Goal: Transaction & Acquisition: Book appointment/travel/reservation

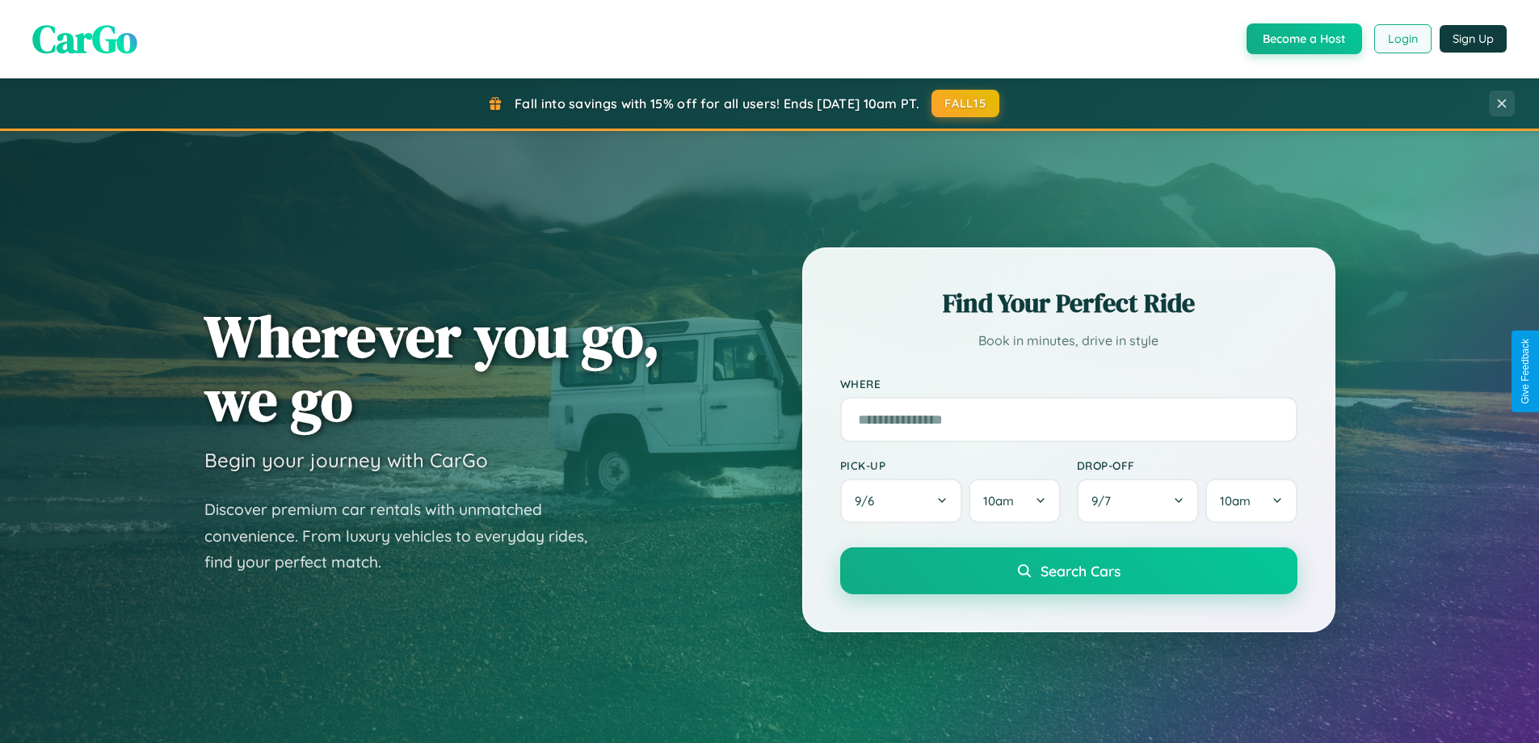
click at [1402, 39] on button "Login" at bounding box center [1403, 38] width 57 height 29
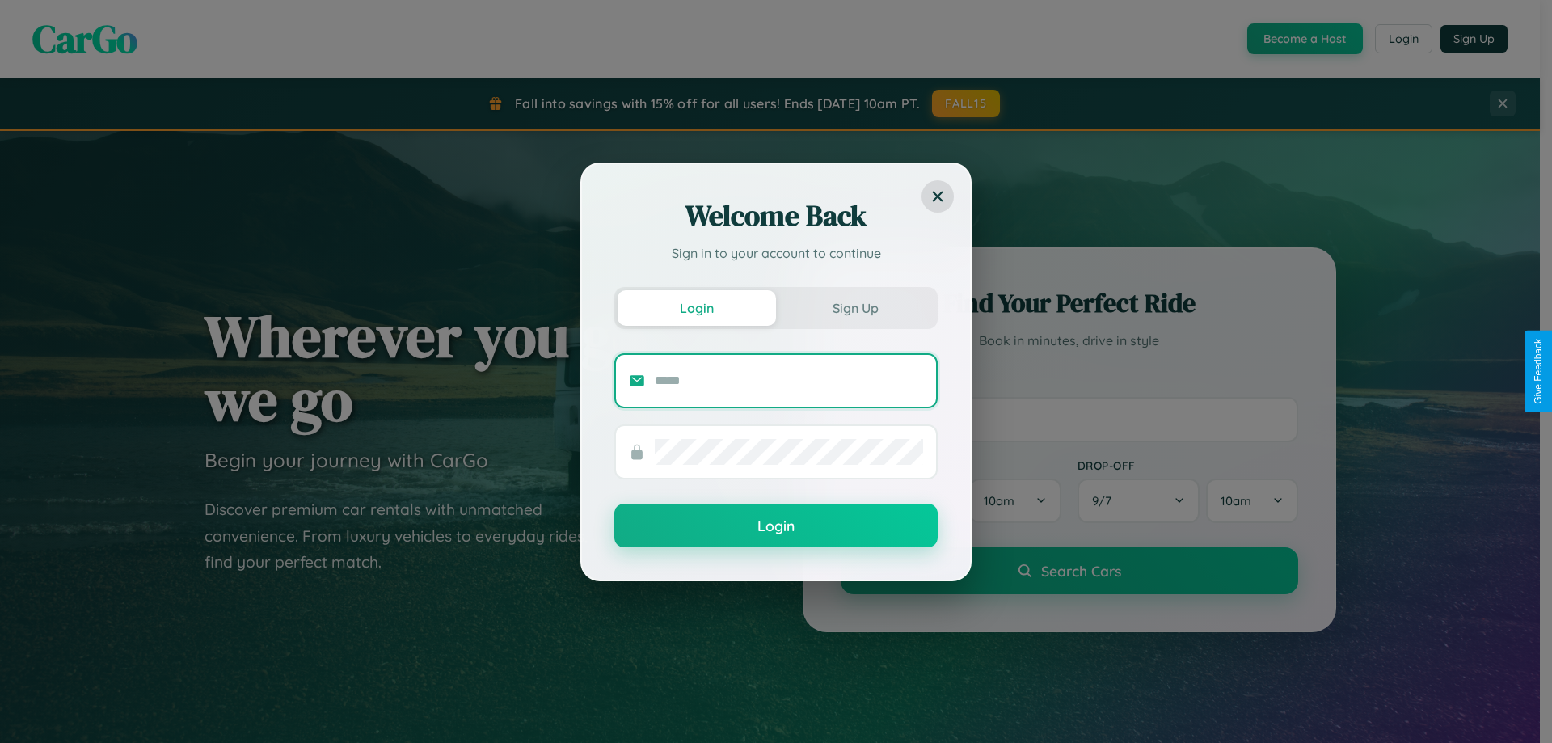
click at [789, 380] on input "text" at bounding box center [789, 381] width 268 height 26
type input "**********"
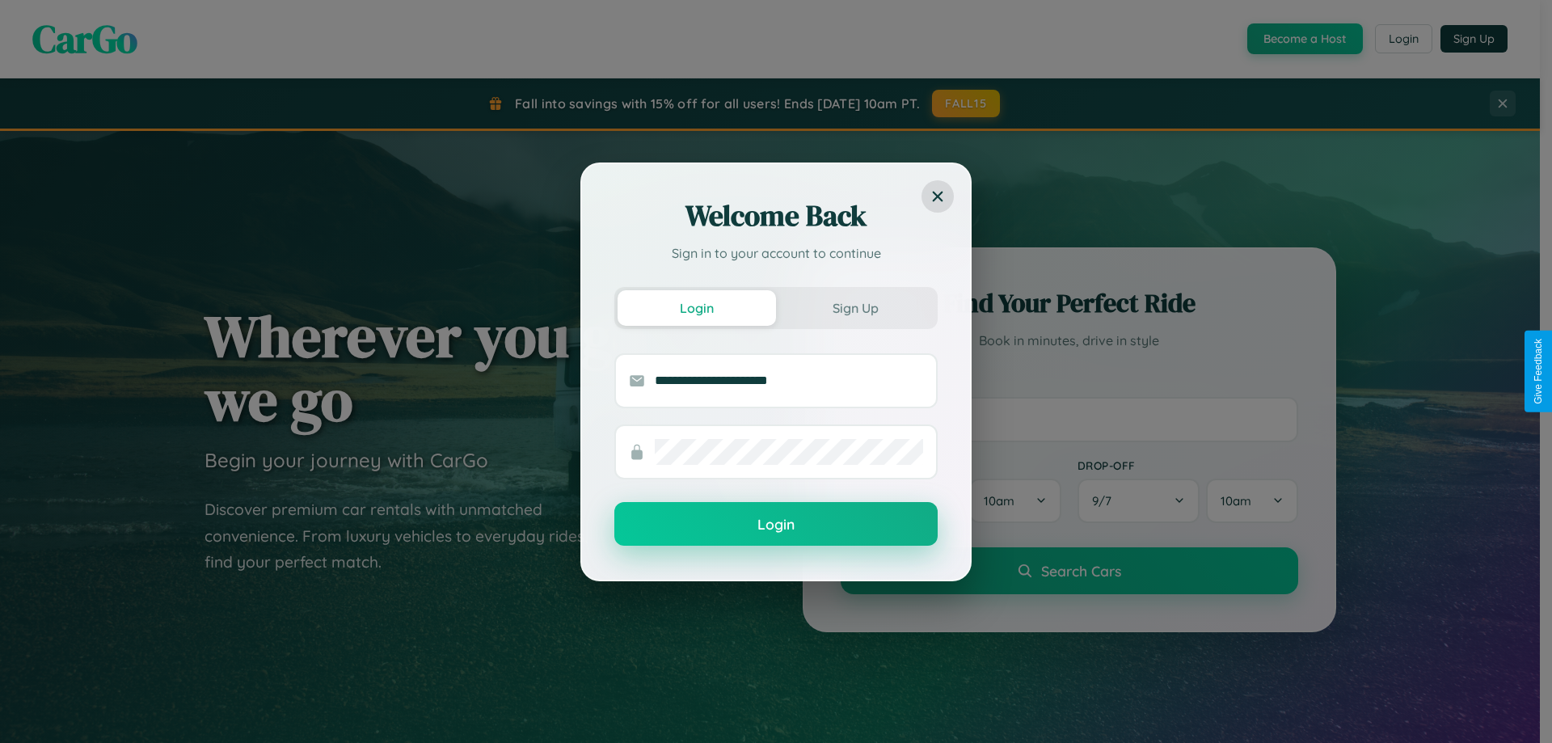
click at [776, 524] on button "Login" at bounding box center [775, 524] width 323 height 44
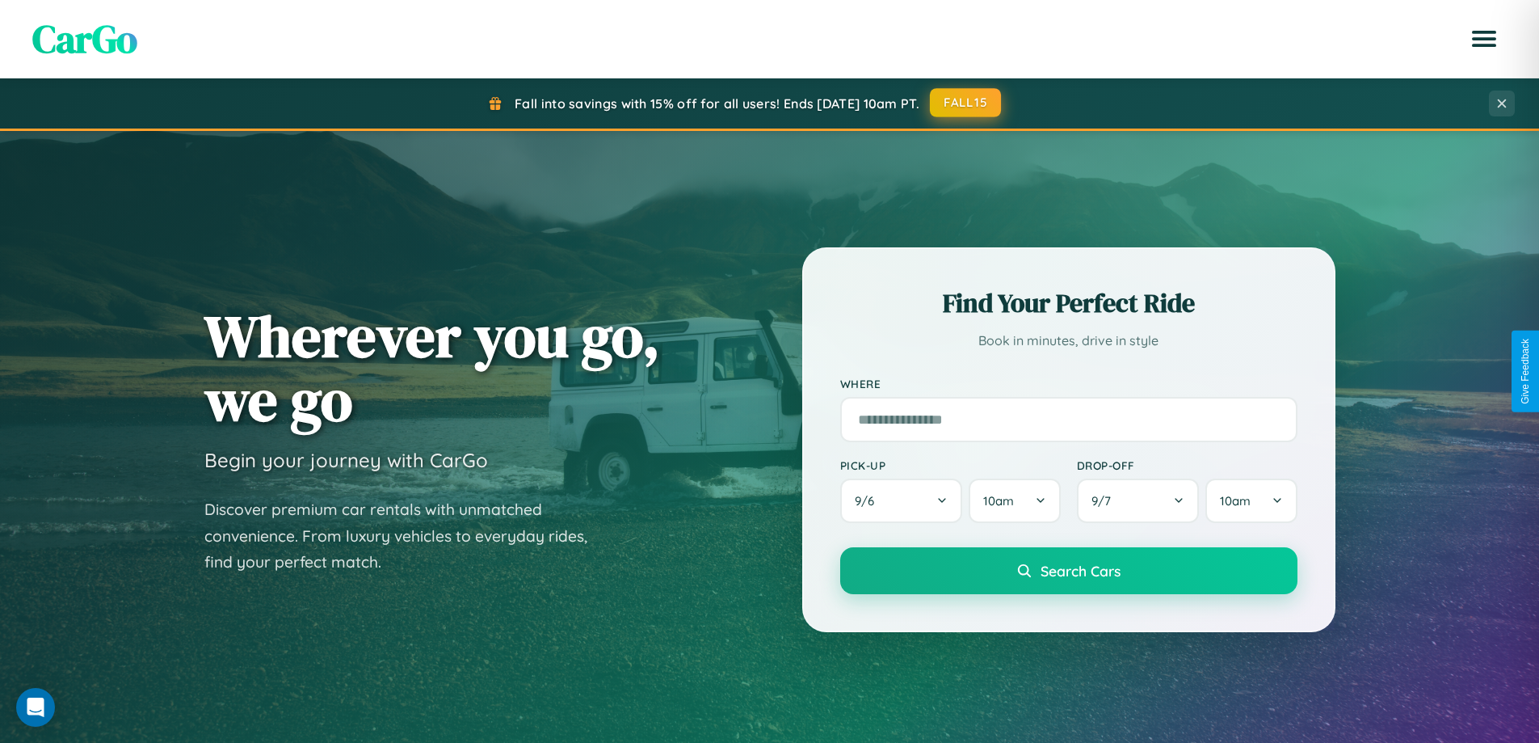
click at [966, 103] on button "FALL15" at bounding box center [965, 102] width 71 height 29
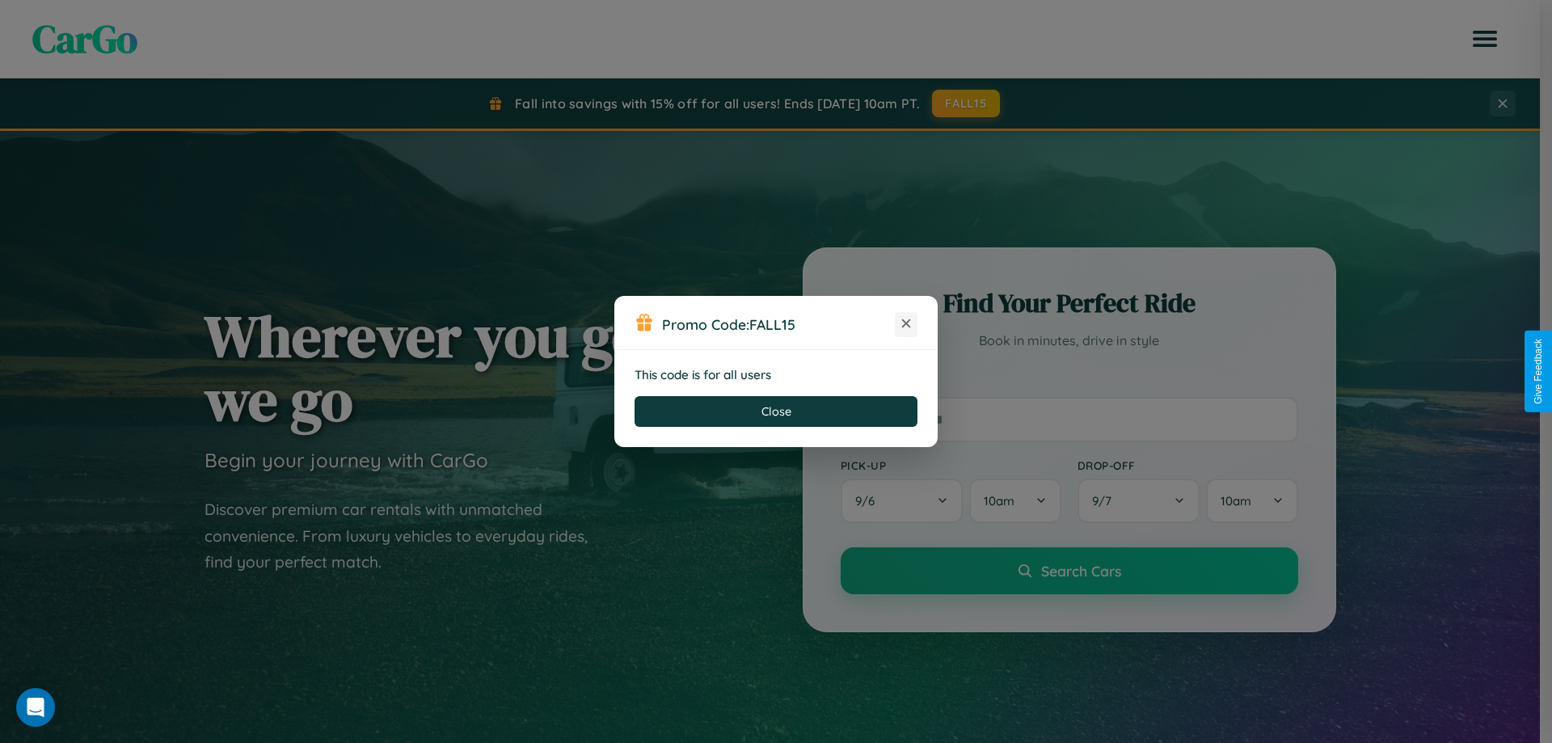
click at [906, 324] on icon at bounding box center [906, 323] width 16 height 16
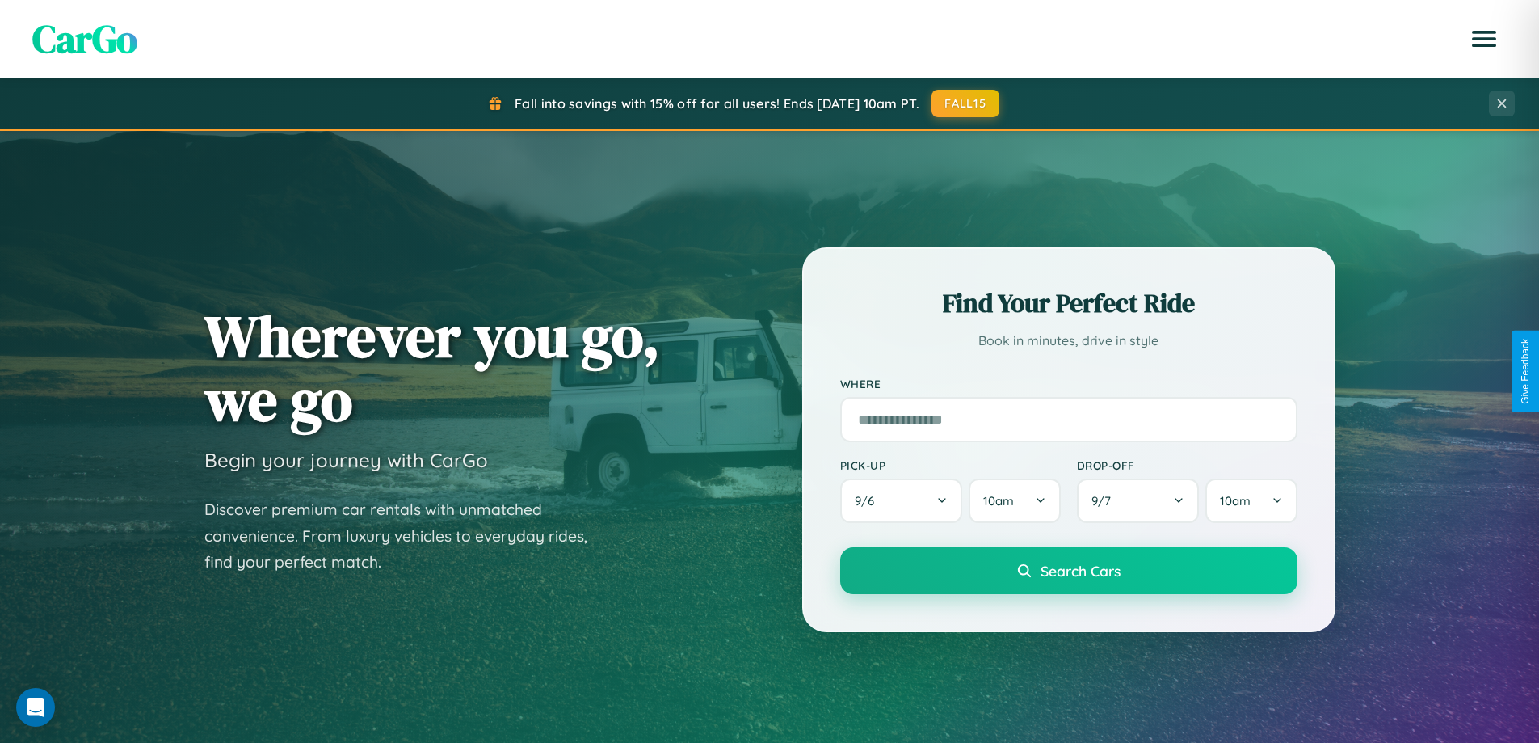
scroll to position [2596, 0]
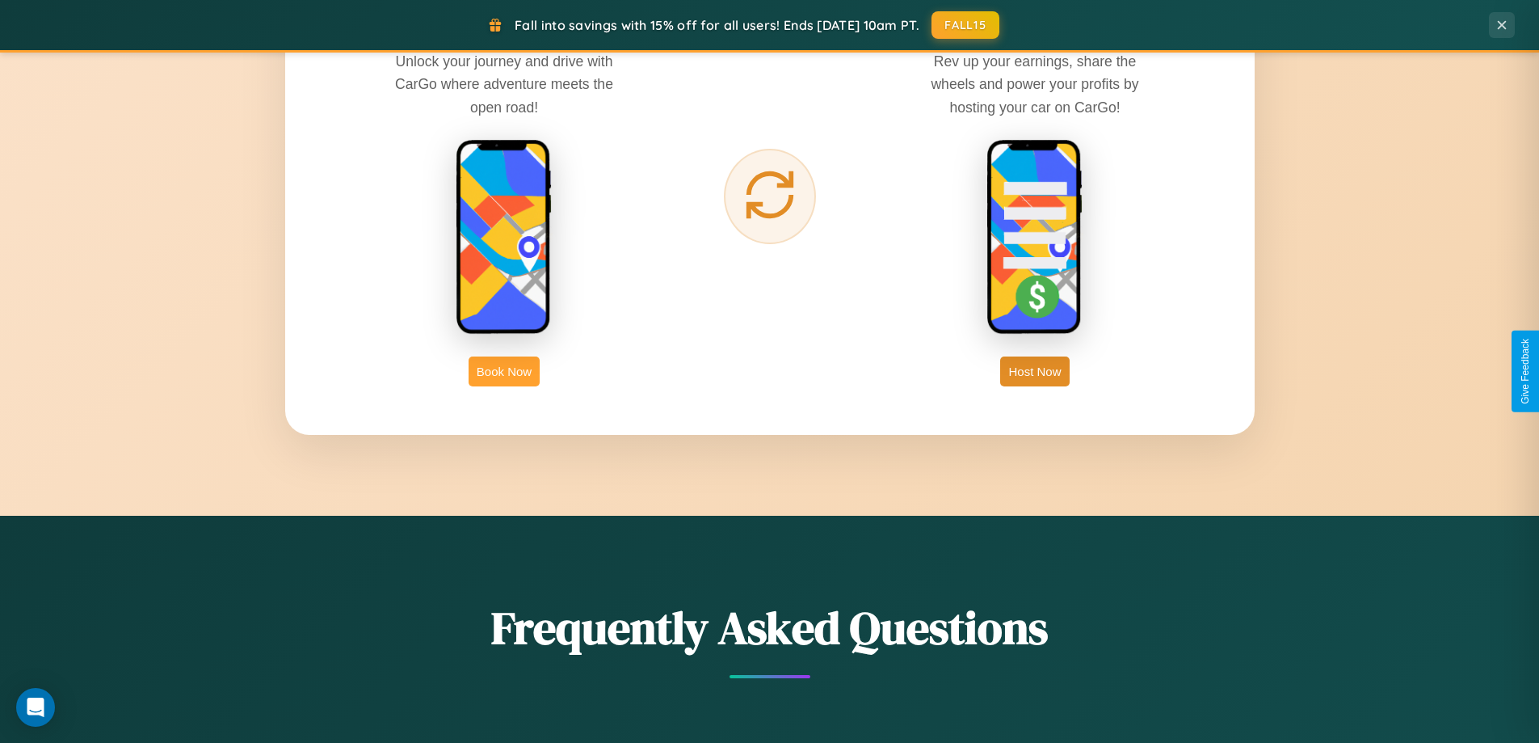
click at [504, 371] on button "Book Now" at bounding box center [504, 371] width 71 height 30
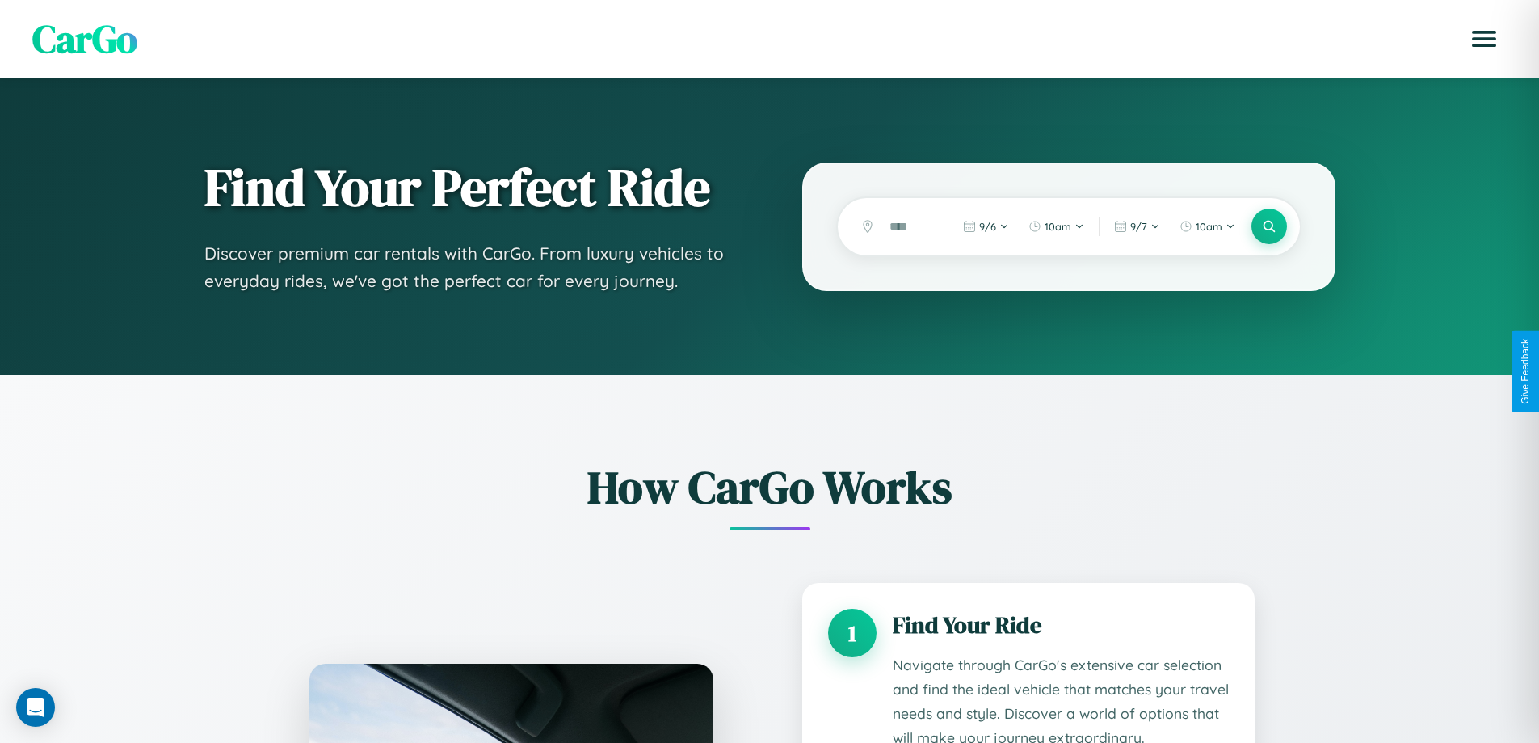
scroll to position [1347, 0]
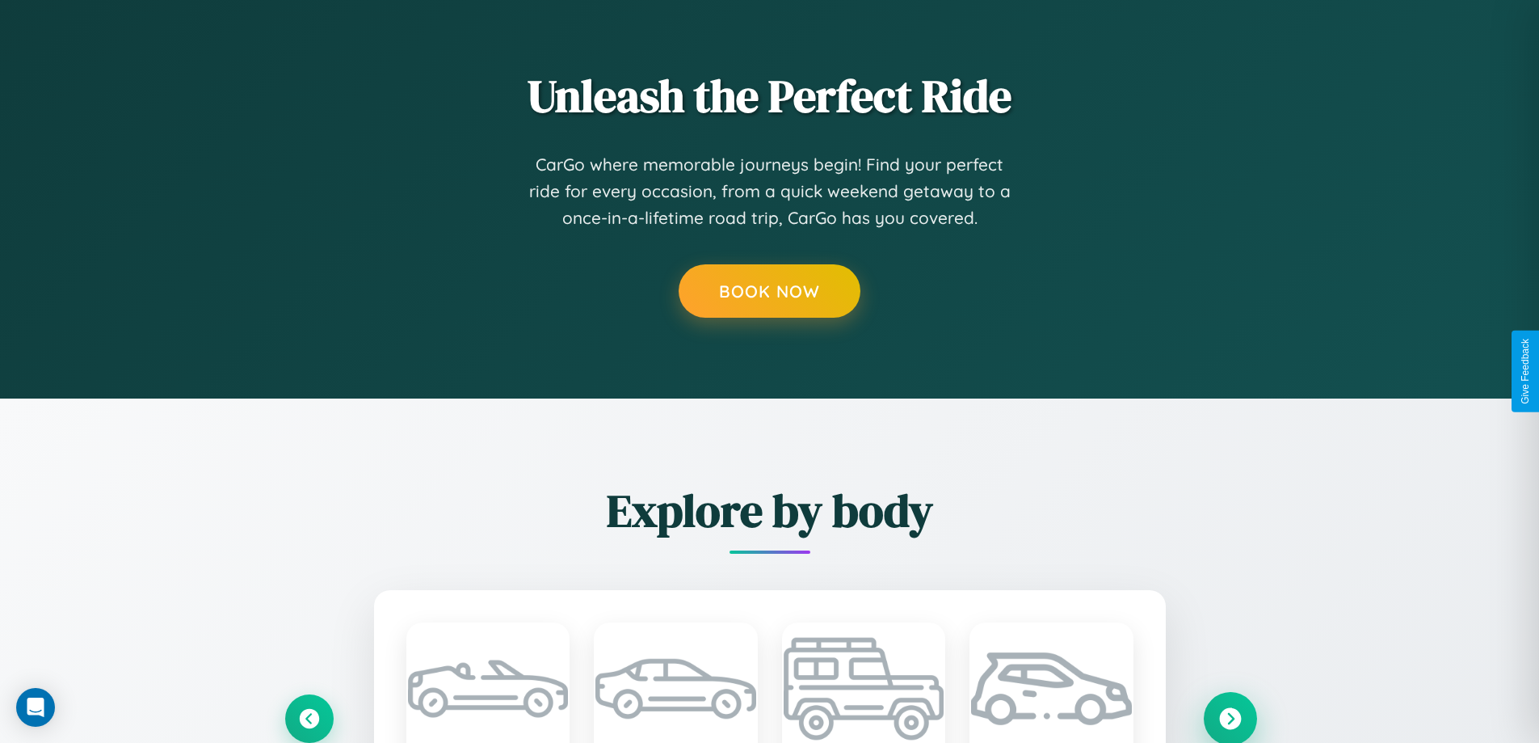
click at [1230, 717] on icon at bounding box center [1230, 718] width 22 height 22
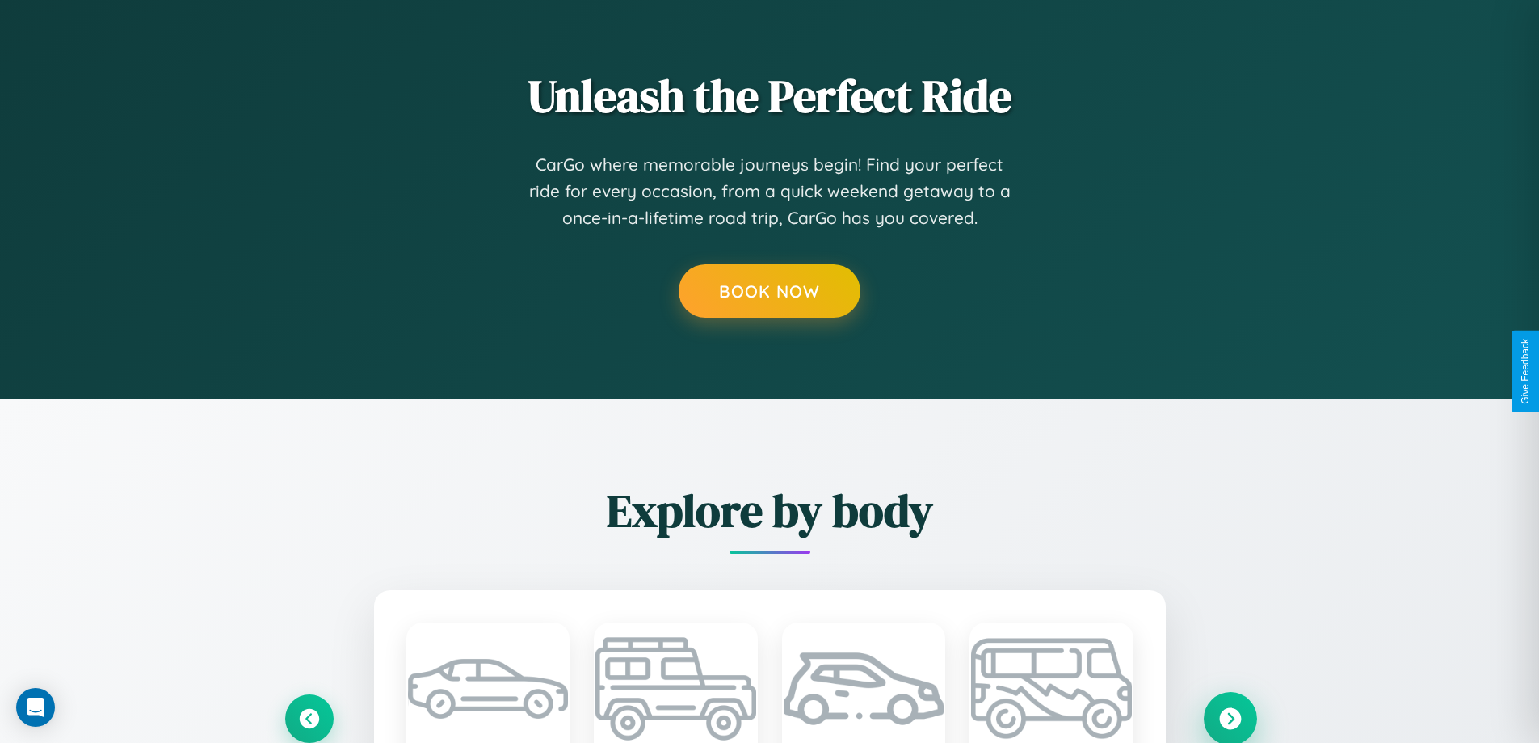
click at [1230, 717] on icon at bounding box center [1230, 718] width 22 height 22
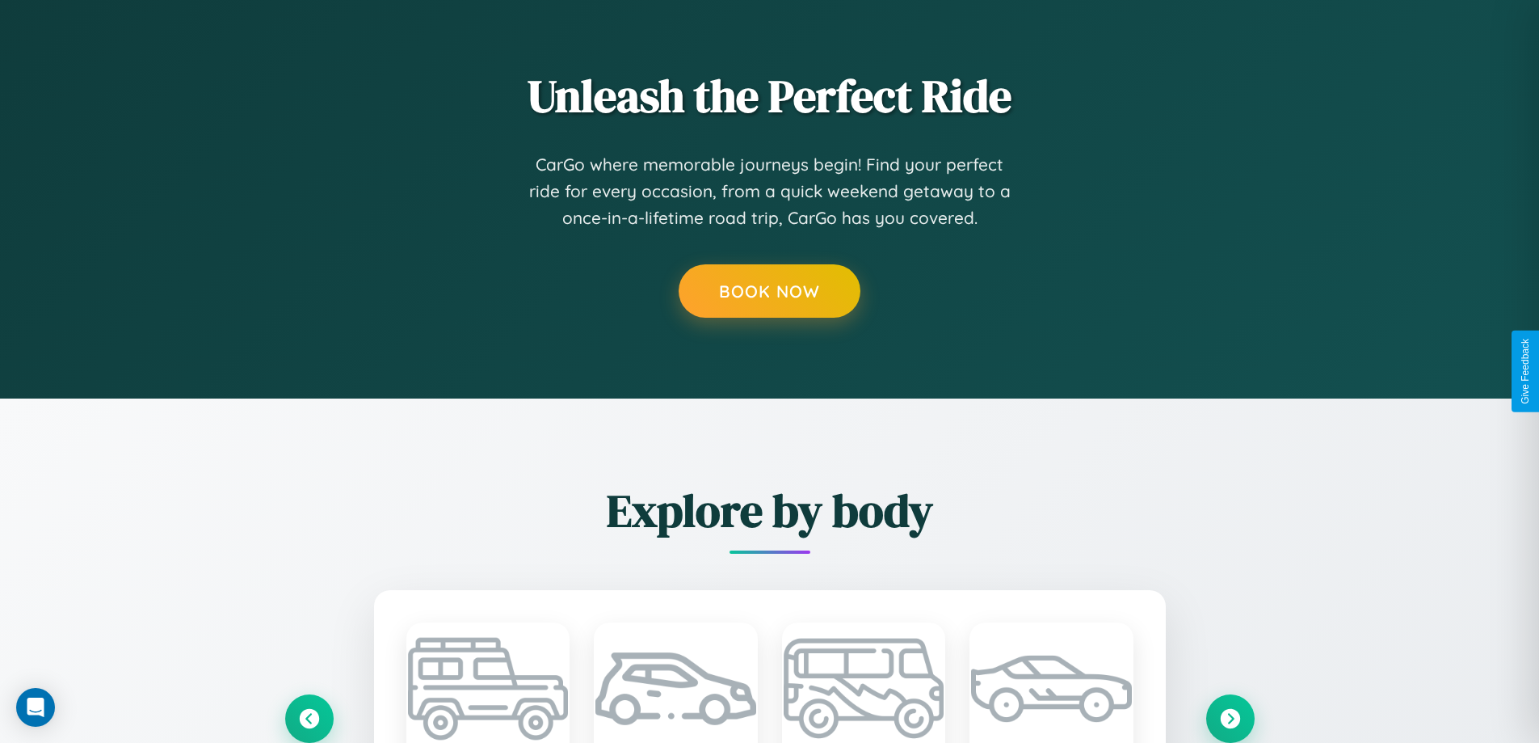
scroll to position [0, 0]
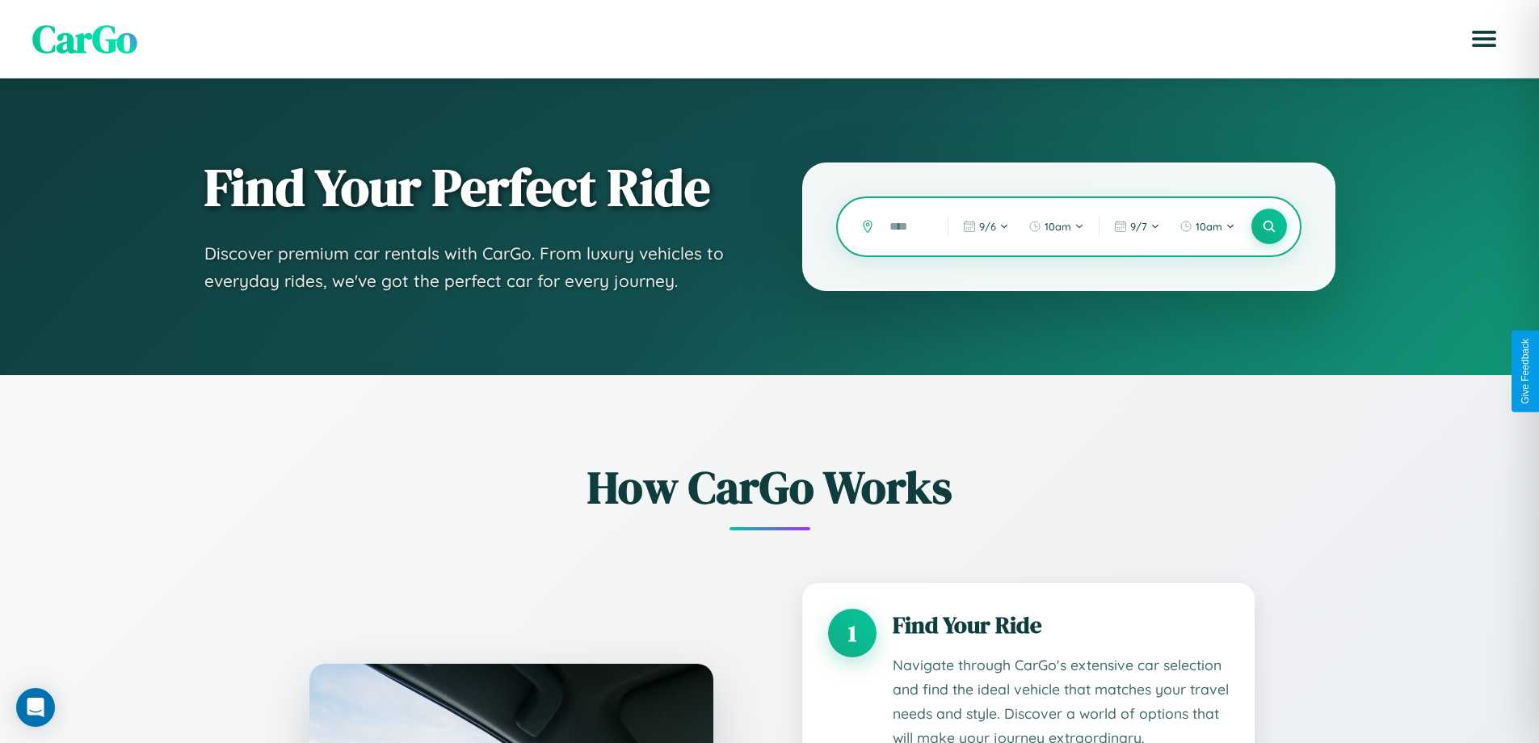
click at [907, 226] on input "text" at bounding box center [907, 227] width 50 height 28
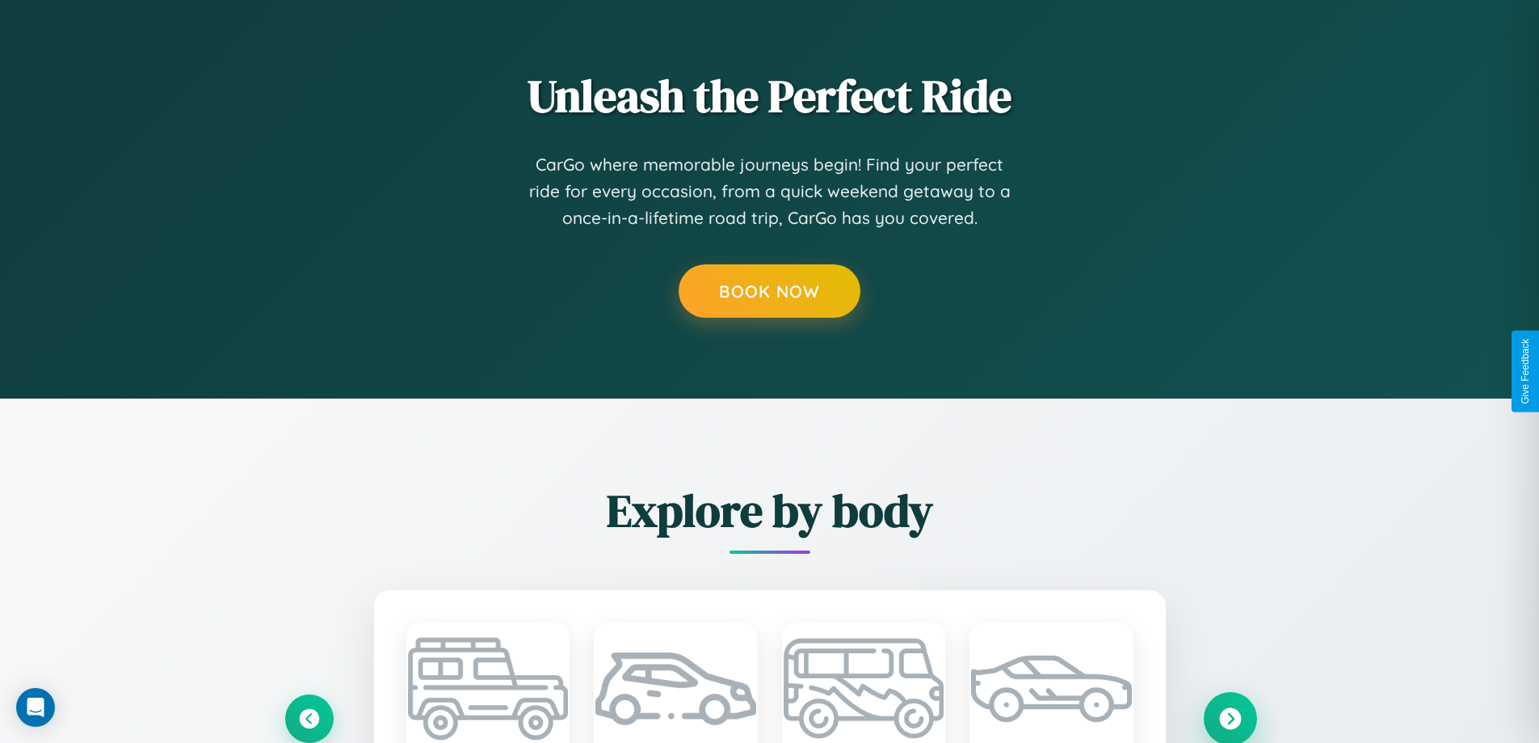
click at [1230, 717] on icon at bounding box center [1230, 718] width 22 height 22
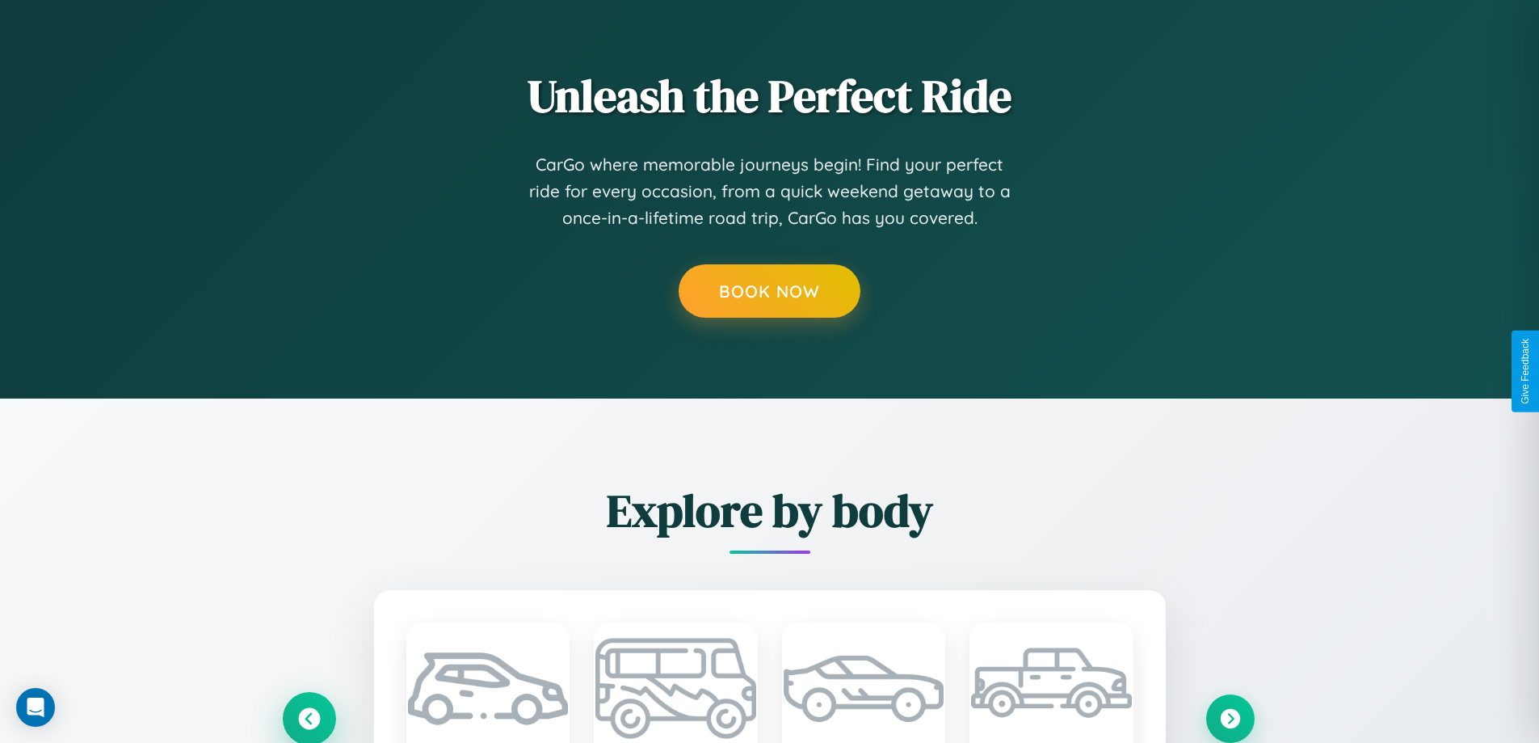
scroll to position [1345, 0]
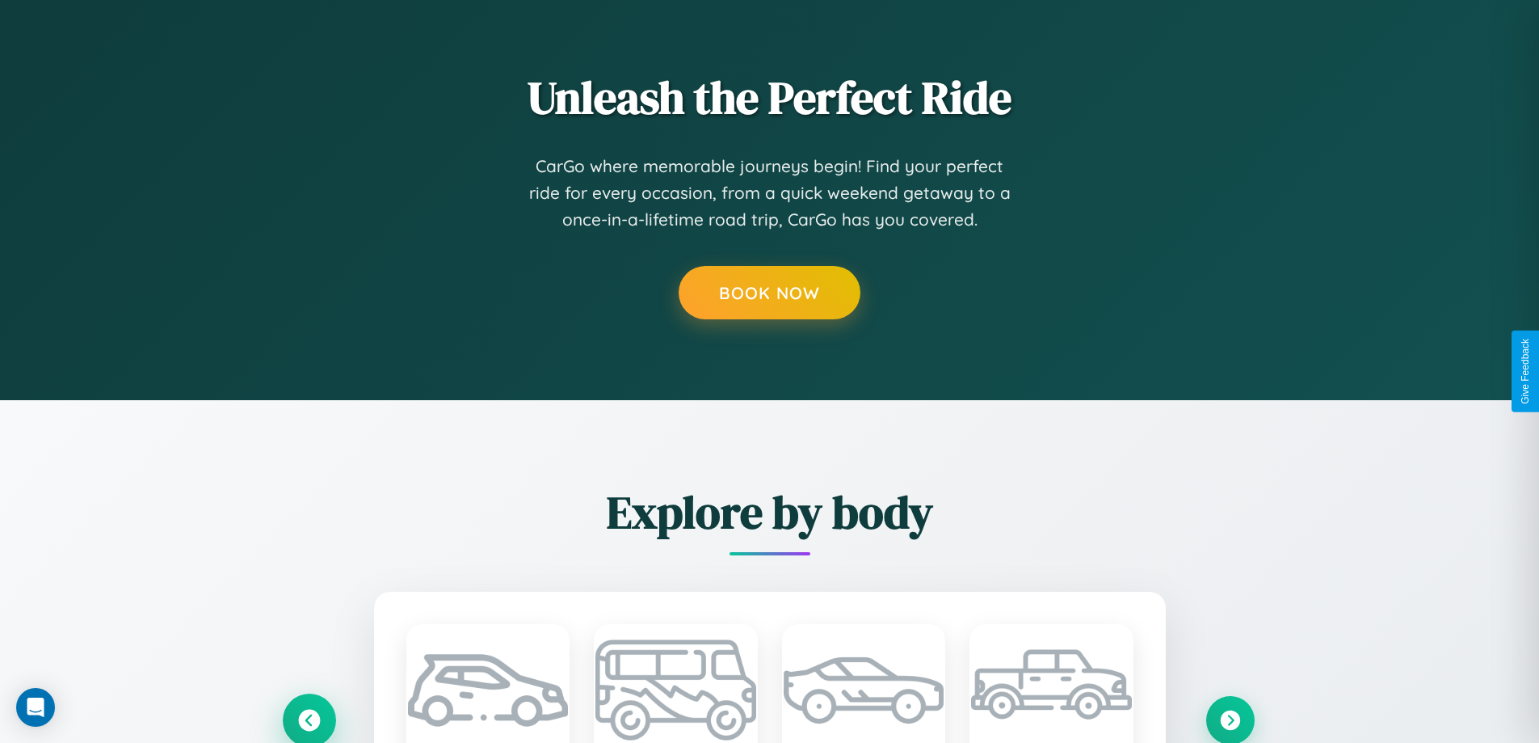
click at [309, 719] on icon at bounding box center [309, 720] width 22 height 22
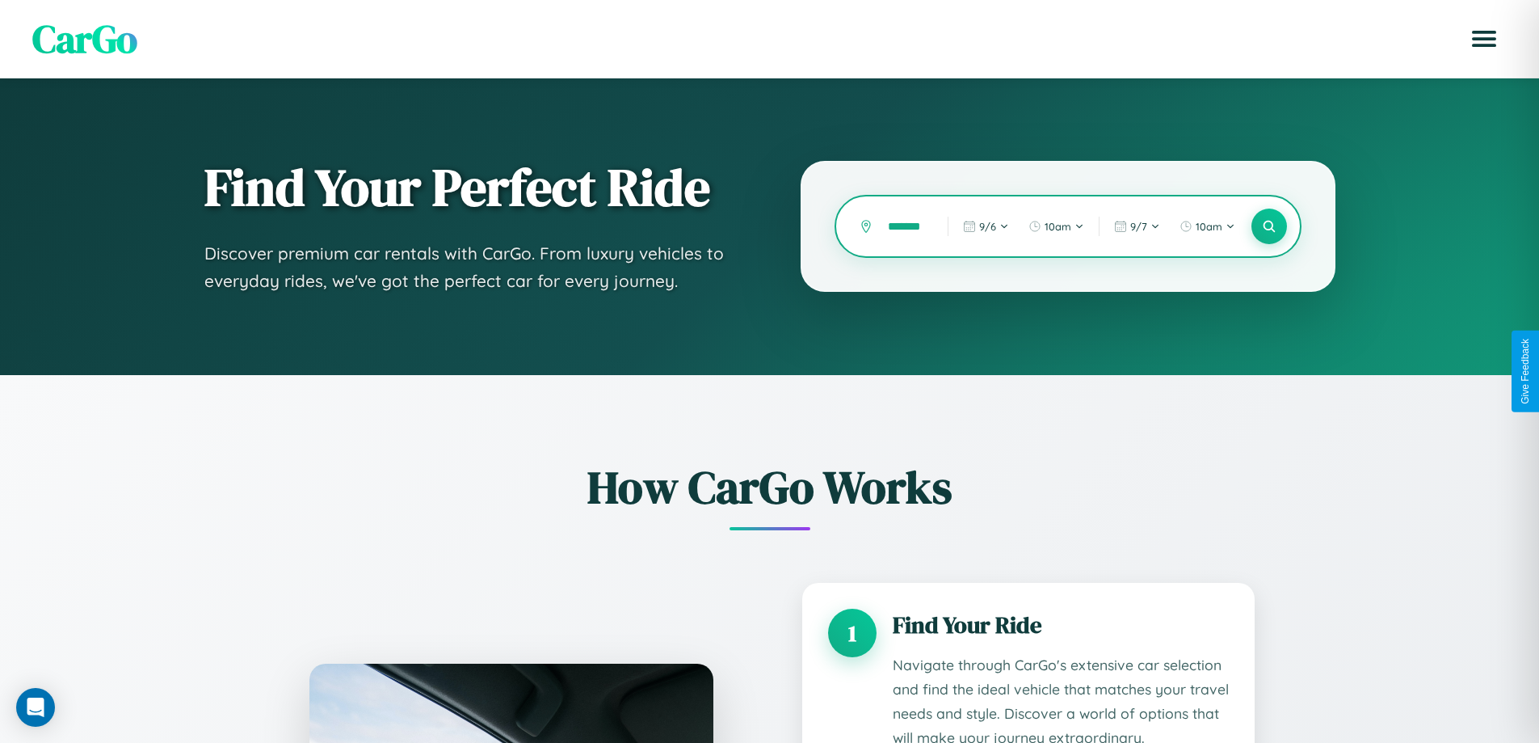
scroll to position [0, 9]
type input "*******"
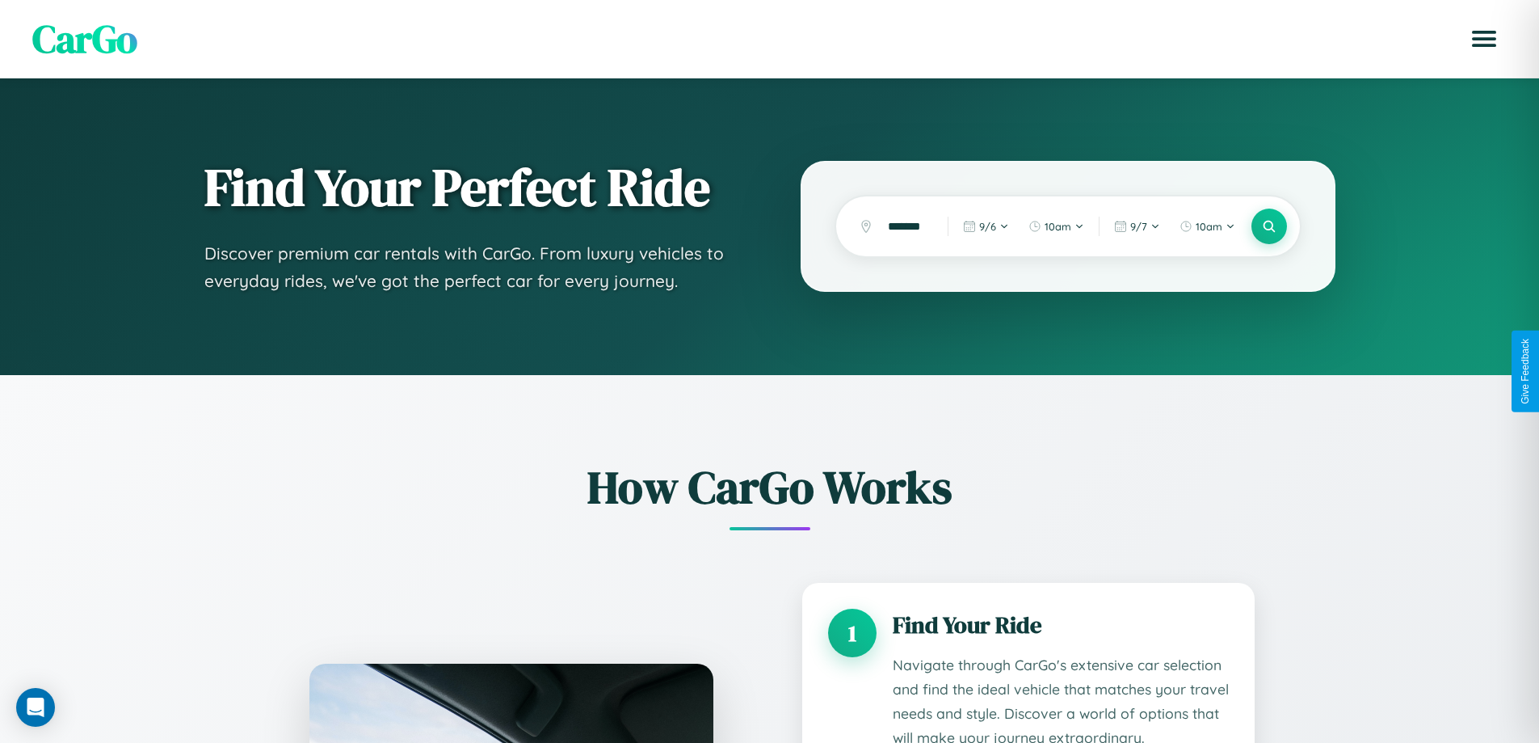
scroll to position [1347, 0]
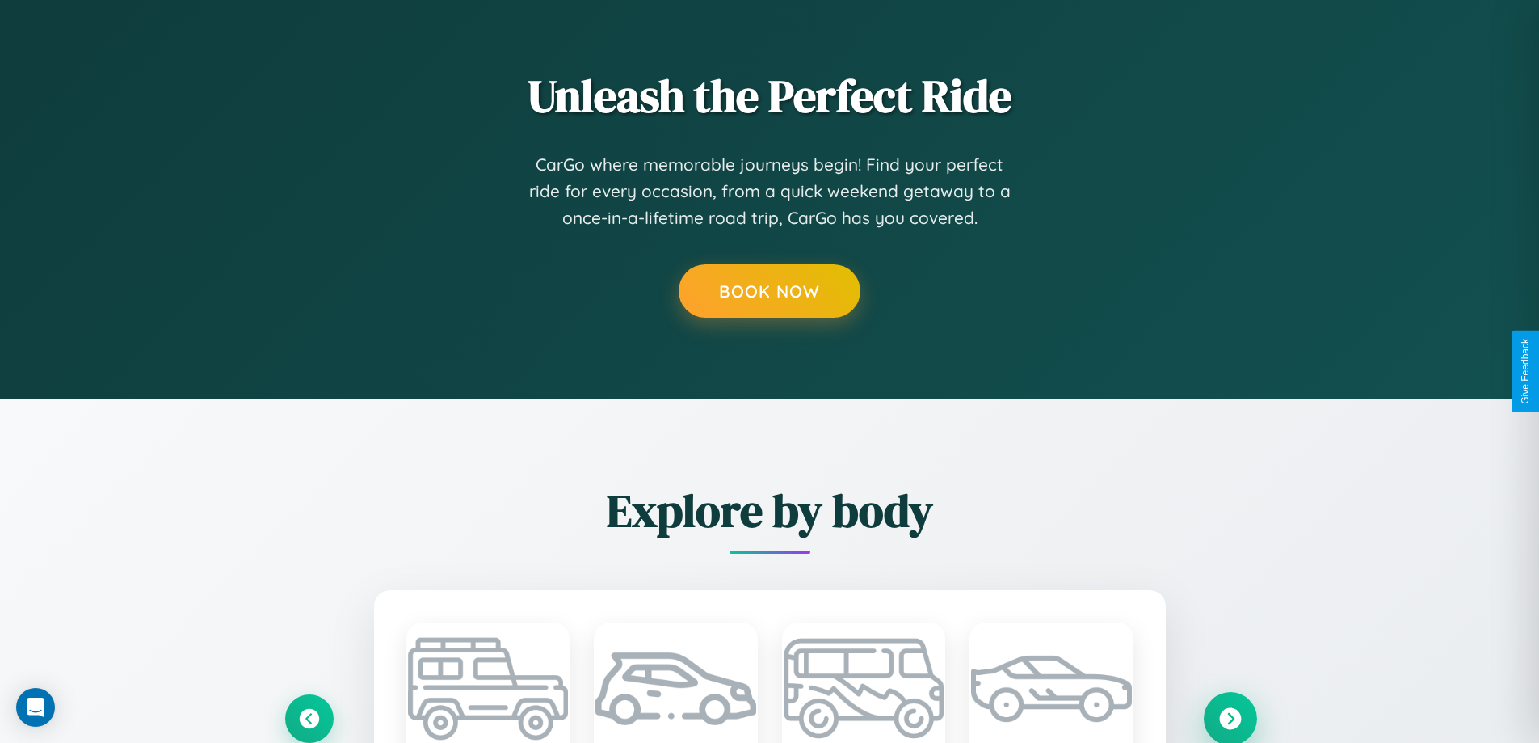
click at [1230, 718] on icon at bounding box center [1230, 718] width 22 height 22
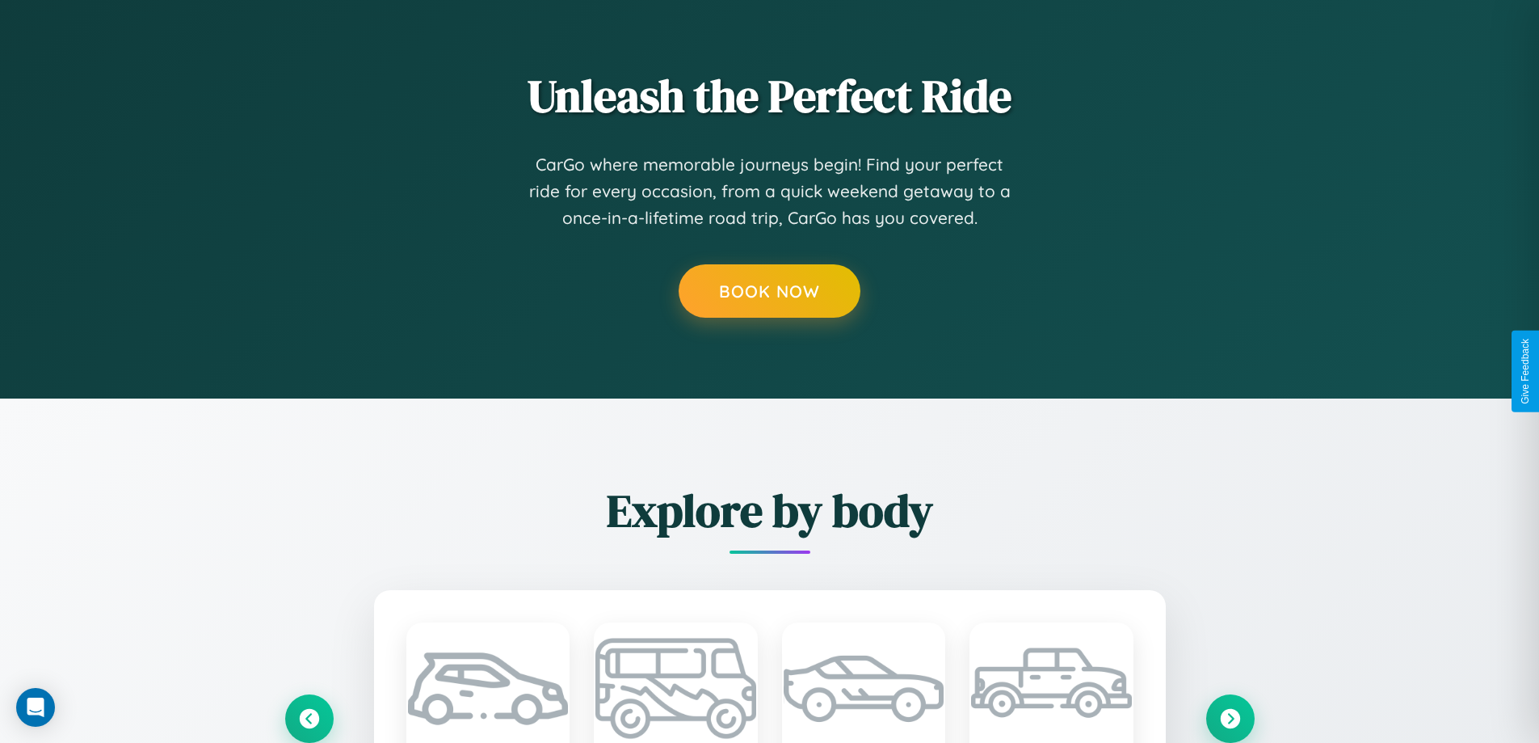
scroll to position [0, 0]
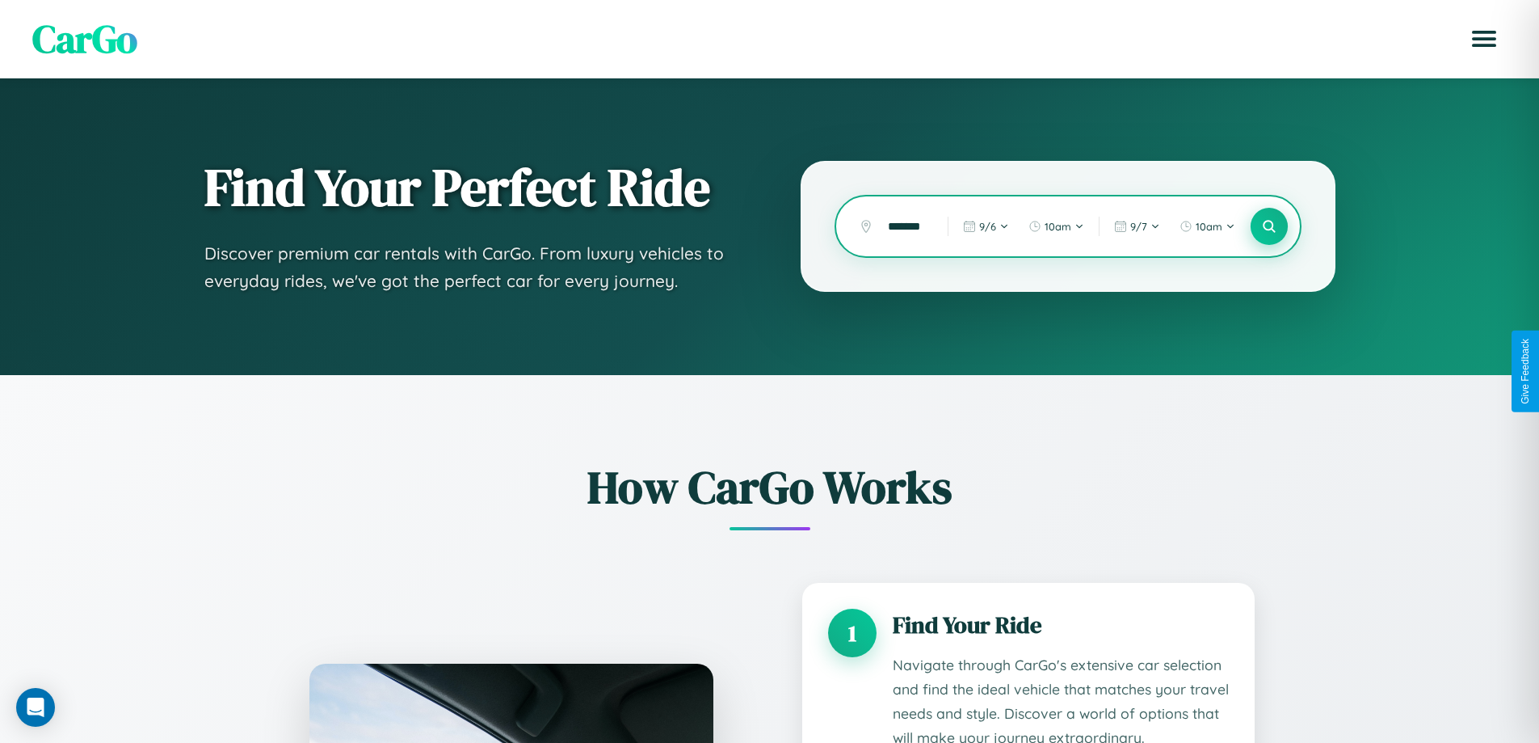
click at [1269, 226] on icon at bounding box center [1268, 226] width 15 height 15
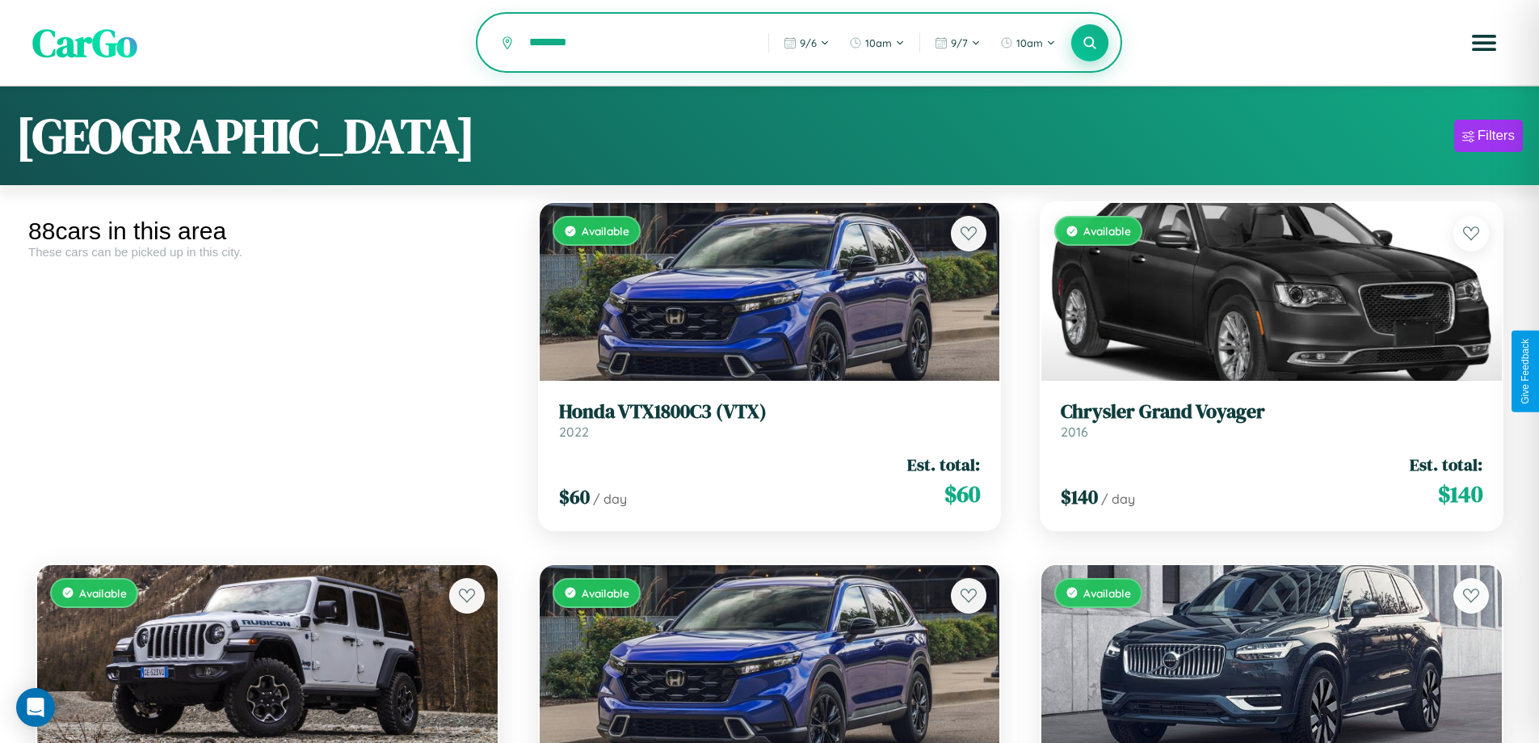
type input "********"
click at [1090, 44] on icon at bounding box center [1090, 42] width 15 height 15
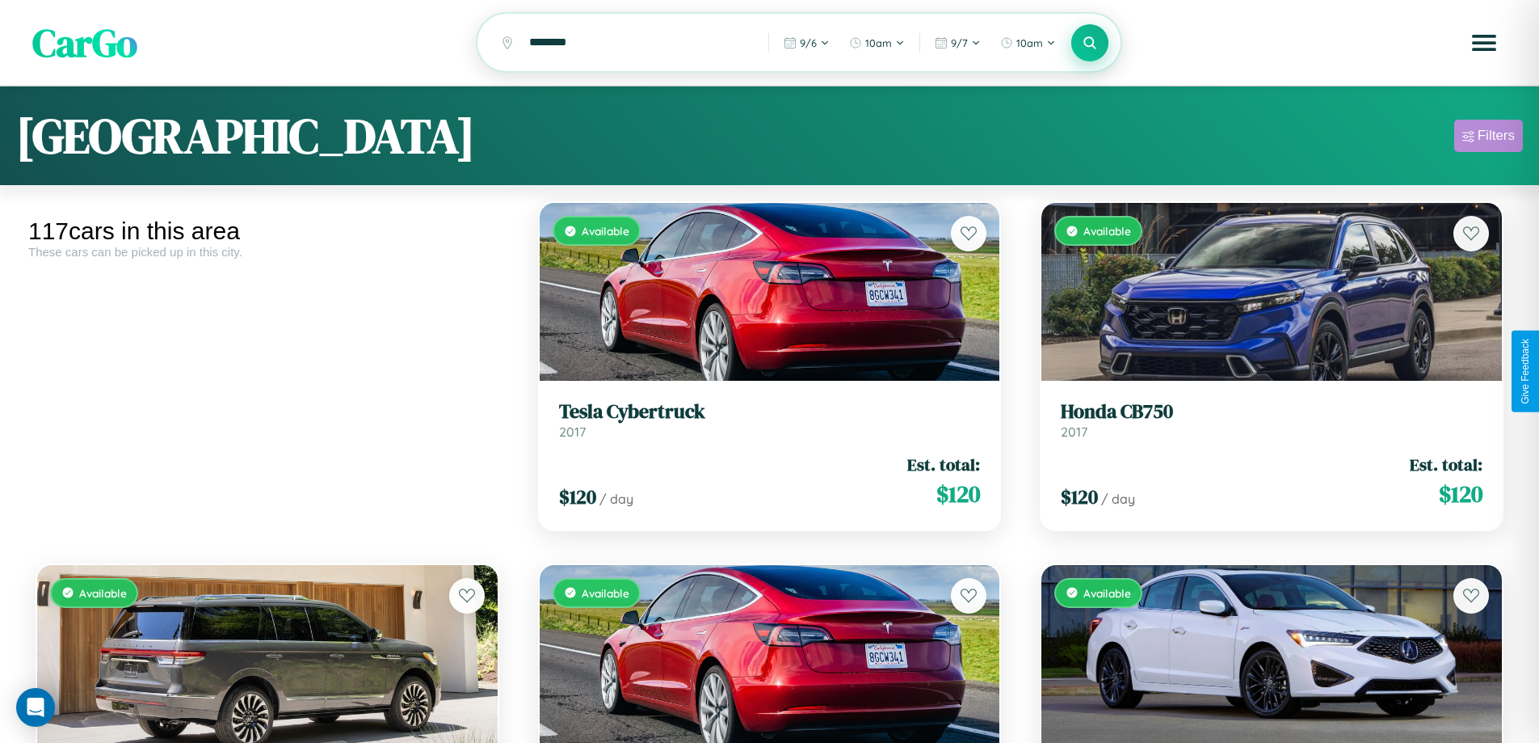
click at [1489, 138] on div "Filters" at bounding box center [1496, 136] width 37 height 16
